Goal: Book appointment/travel/reservation

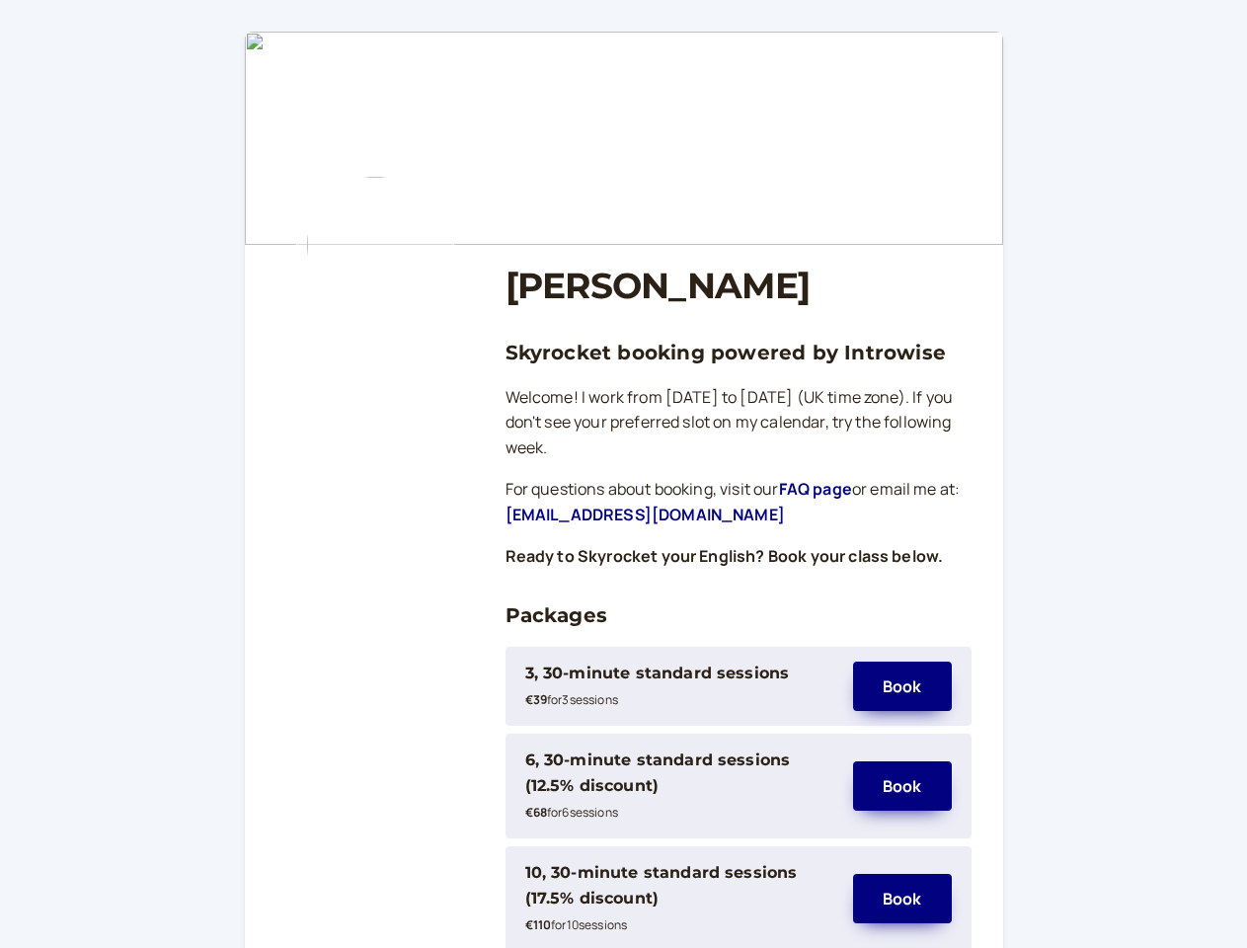
click at [679, 686] on div "3, 30-minute standard sessions" at bounding box center [657, 673] width 265 height 26
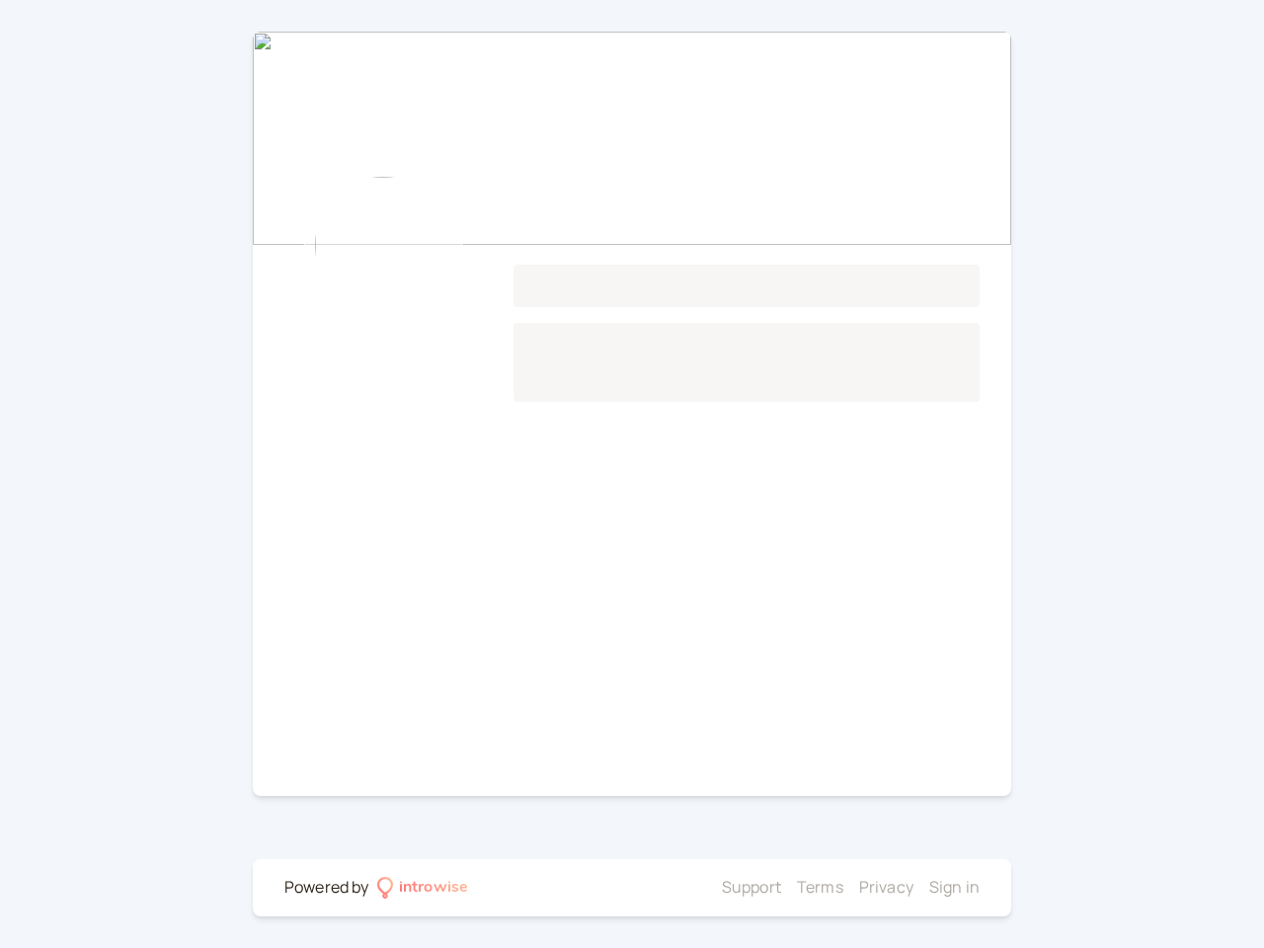
click at [679, 786] on main "Loading..." at bounding box center [632, 414] width 758 height 764
click at [902, 786] on main "Loading..." at bounding box center [632, 414] width 758 height 764
click at [679, 898] on div at bounding box center [595, 888] width 238 height 26
click at [902, 898] on li "Privacy" at bounding box center [886, 888] width 54 height 26
